Goal: Task Accomplishment & Management: Use online tool/utility

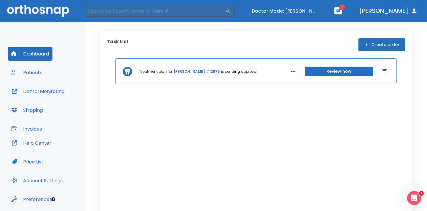
click at [337, 73] on button "Review now" at bounding box center [339, 72] width 68 height 10
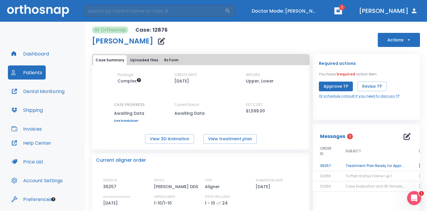
click at [326, 93] on div "Approve TP Revise TP Or schedule consult if you need to discuss TP" at bounding box center [359, 89] width 81 height 17
click at [328, 86] on button "Approve TP" at bounding box center [336, 86] width 34 height 10
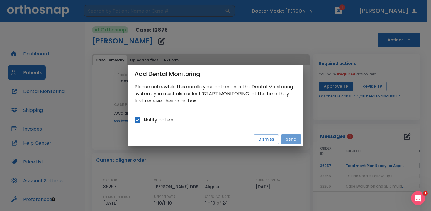
click at [294, 137] on button "Send" at bounding box center [291, 139] width 20 height 10
